Goal: Navigation & Orientation: Find specific page/section

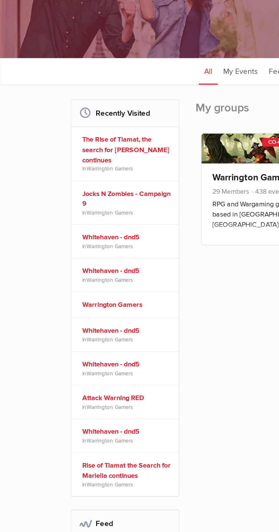
scroll to position [1, 0]
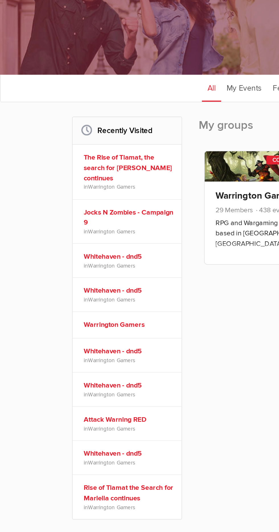
click at [56, 206] on link "The Rise of Tiamat, the search for [PERSON_NAME] continues" at bounding box center [66, 198] width 47 height 16
